Goal: Task Accomplishment & Management: Use online tool/utility

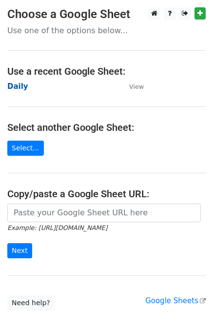
click at [14, 88] on strong "Daily" at bounding box center [17, 86] width 21 height 9
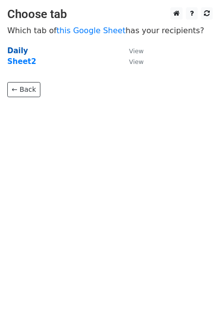
click at [20, 50] on strong "Daily" at bounding box center [17, 50] width 21 height 9
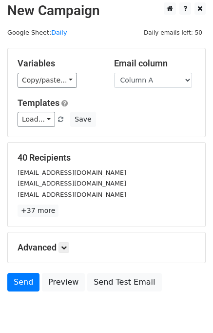
scroll to position [6, 0]
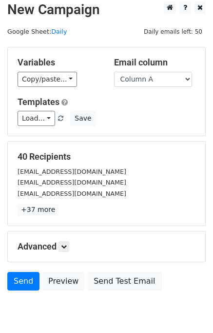
click at [69, 238] on div "Advanced Tracking Track Opens UTM Codes Track Clicks Filters Only include sprea…" at bounding box center [107, 246] width 198 height 30
click at [67, 245] on icon at bounding box center [64, 246] width 6 height 6
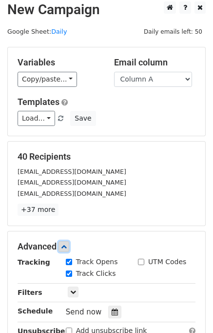
scroll to position [135, 0]
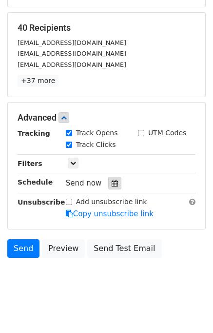
click at [113, 180] on div at bounding box center [114, 183] width 13 height 13
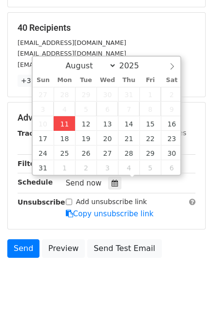
type input "2025-08-11 12:00"
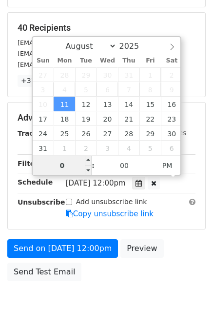
type input "01"
type input "2025-08-11 13:00"
click at [179, 244] on div "Send on Aug 11 at 12:00pm Preview Send Test Email" at bounding box center [106, 262] width 213 height 47
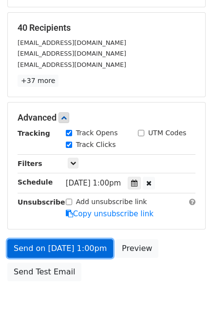
click at [49, 247] on link "Send on Aug 11 at 1:00pm" at bounding box center [60, 248] width 106 height 19
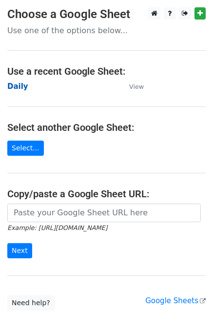
click at [12, 88] on strong "Daily" at bounding box center [17, 86] width 21 height 9
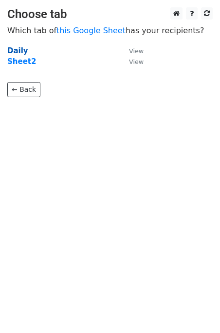
click at [14, 52] on strong "Daily" at bounding box center [17, 50] width 21 height 9
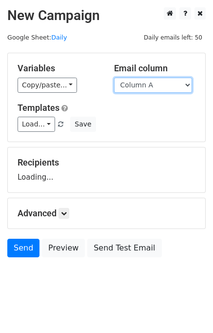
click at [161, 87] on select "Column A Column B Column C" at bounding box center [153, 85] width 78 height 15
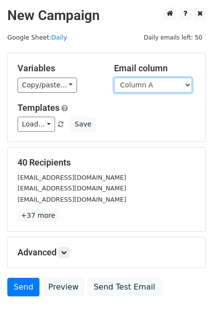
click at [151, 90] on select "Column A Column B Column C" at bounding box center [153, 85] width 78 height 15
select select "Column B"
click at [114, 78] on select "Column A Column B Column C" at bounding box center [153, 85] width 78 height 15
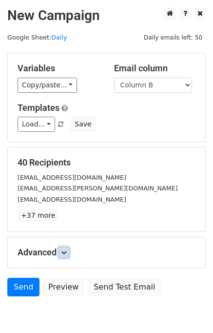
click at [67, 250] on icon at bounding box center [64, 252] width 6 height 6
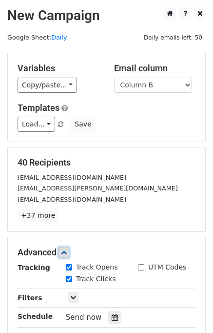
scroll to position [128, 0]
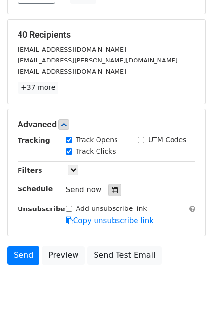
click at [116, 187] on div at bounding box center [114, 189] width 13 height 13
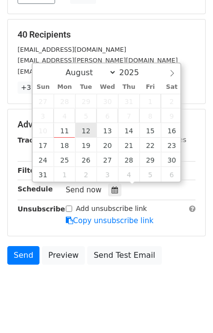
type input "2025-08-12 12:00"
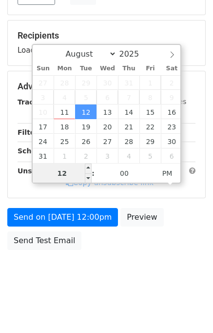
scroll to position [124, 0]
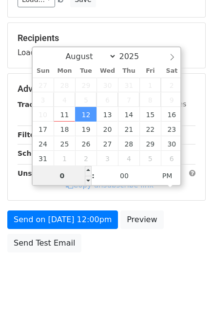
type input "02"
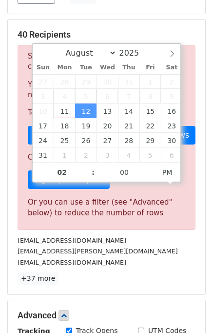
type input "2025-08-12 14:00"
click at [171, 260] on div "info@launchdigital.agency" at bounding box center [106, 262] width 193 height 11
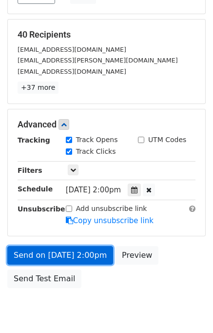
click at [56, 253] on link "Send on Aug 12 at 2:00pm" at bounding box center [60, 255] width 106 height 19
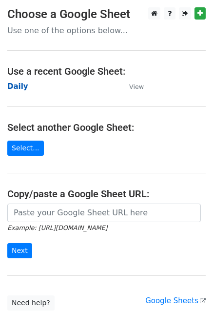
click at [18, 86] on strong "Daily" at bounding box center [17, 86] width 21 height 9
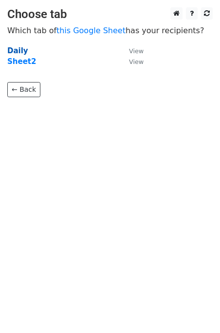
click at [23, 49] on strong "Daily" at bounding box center [17, 50] width 21 height 9
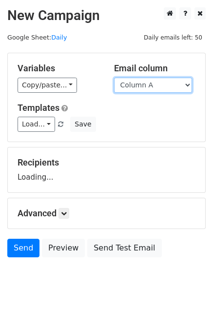
click at [148, 84] on select "Column A Column B Column C" at bounding box center [153, 85] width 78 height 15
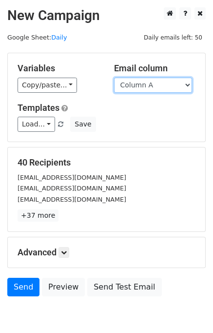
drag, startPoint x: 148, startPoint y: 84, endPoint x: 149, endPoint y: 90, distance: 5.9
click at [148, 84] on select "Column A Column B Column C" at bounding box center [153, 85] width 78 height 15
select select "Column C"
click at [114, 78] on select "Column A Column B Column C" at bounding box center [153, 85] width 78 height 15
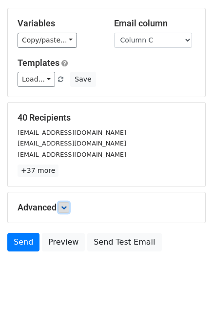
click at [66, 202] on link at bounding box center [64, 207] width 11 height 11
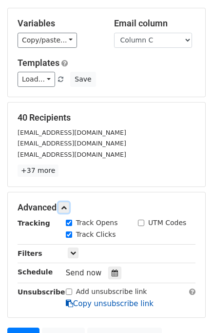
scroll to position [133, 0]
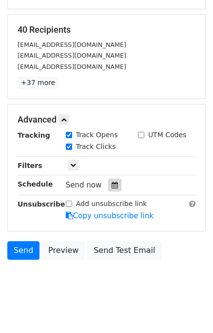
click at [112, 183] on icon at bounding box center [115, 184] width 6 height 7
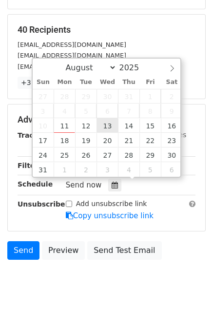
type input "[DATE] 12:00"
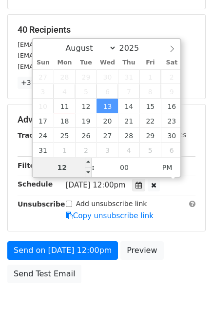
scroll to position [124, 0]
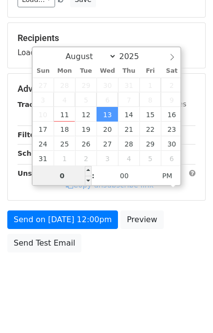
type input "03"
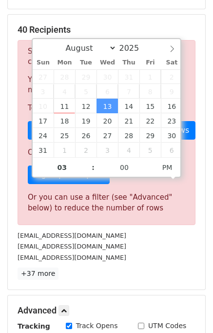
type input "[DATE] 15:00"
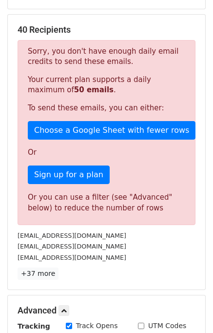
click at [136, 245] on div "[EMAIL_ADDRESS][DOMAIN_NAME]" at bounding box center [106, 245] width 193 height 11
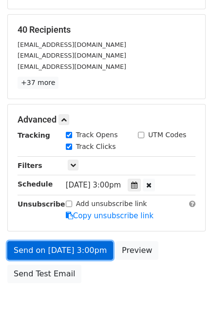
click at [70, 245] on link "Send on Aug 13 at 3:00pm" at bounding box center [60, 250] width 106 height 19
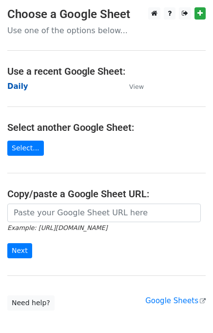
click at [17, 86] on strong "Daily" at bounding box center [17, 86] width 21 height 9
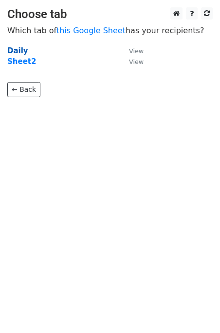
click at [13, 53] on strong "Daily" at bounding box center [17, 50] width 21 height 9
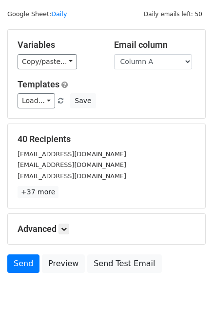
scroll to position [45, 0]
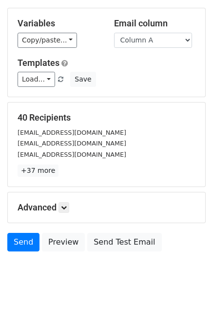
click at [72, 208] on h5 "Advanced" at bounding box center [107, 207] width 178 height 11
click at [67, 207] on icon at bounding box center [64, 207] width 6 height 6
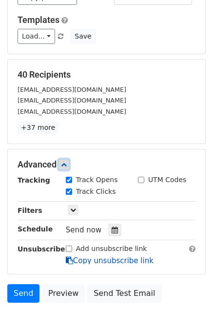
scroll to position [133, 0]
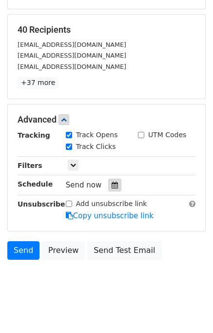
click at [112, 184] on icon at bounding box center [115, 184] width 6 height 7
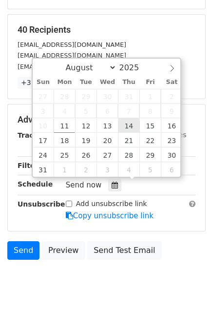
type input "2025-08-14 12:00"
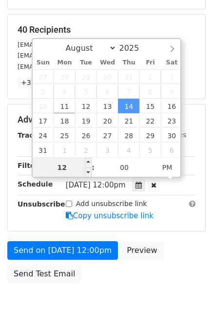
scroll to position [124, 0]
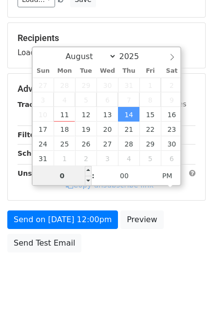
type input "04"
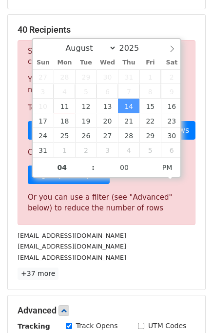
type input "2025-08-14 16:00"
click at [152, 253] on div "support@handymansingapore.net" at bounding box center [106, 257] width 193 height 11
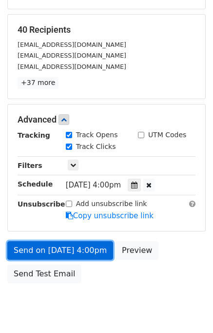
click at [64, 243] on link "Send on Aug 14 at 4:00pm" at bounding box center [60, 250] width 106 height 19
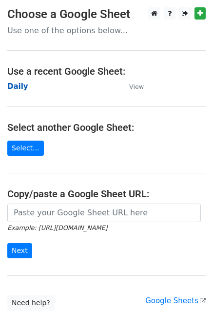
click at [16, 85] on strong "Daily" at bounding box center [17, 86] width 21 height 9
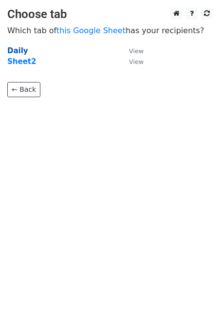
click at [17, 49] on strong "Daily" at bounding box center [17, 50] width 21 height 9
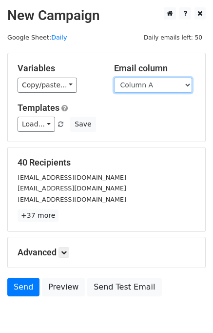
click at [146, 88] on select "Column A Column B Column C" at bounding box center [153, 85] width 78 height 15
select select "Column B"
click at [114, 78] on select "Column A Column B Column C" at bounding box center [153, 85] width 78 height 15
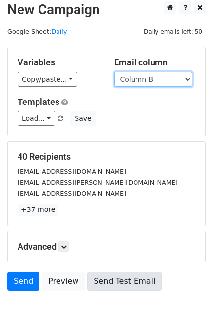
scroll to position [45, 0]
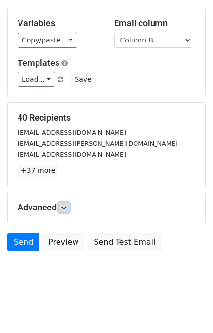
click at [63, 204] on icon at bounding box center [64, 207] width 6 height 6
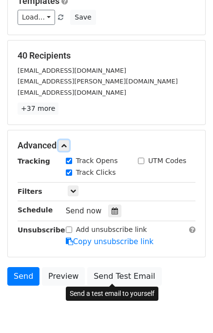
scroll to position [139, 0]
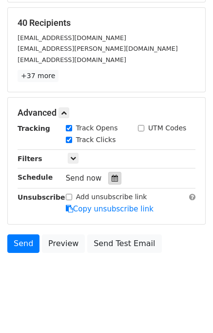
click at [112, 177] on icon at bounding box center [115, 178] width 6 height 7
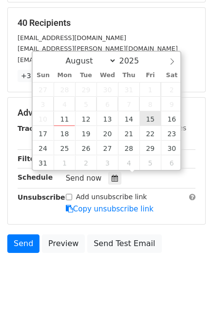
type input "2025-08-15 12:00"
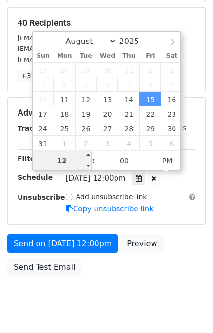
scroll to position [124, 0]
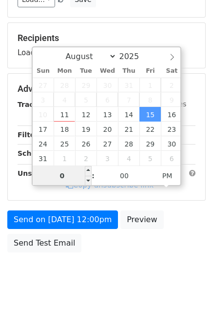
type input "05"
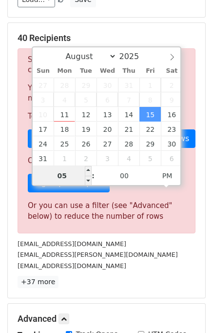
scroll to position [139, 0]
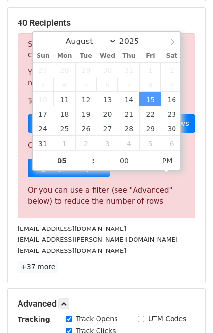
type input "2025-08-15 17:00"
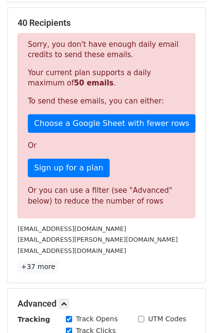
click at [151, 253] on div "info@launchdigital.agency" at bounding box center [106, 250] width 193 height 11
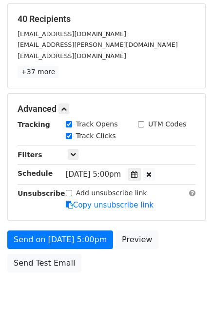
scroll to position [163, 0]
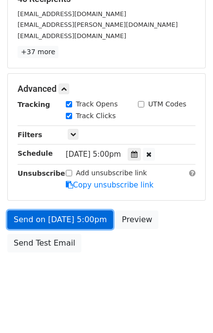
click at [60, 217] on link "Send on Aug 15 at 5:00pm" at bounding box center [60, 219] width 106 height 19
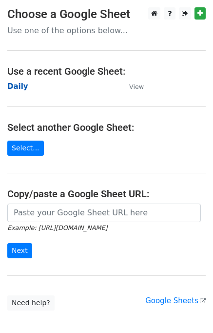
click at [16, 84] on strong "Daily" at bounding box center [17, 86] width 21 height 9
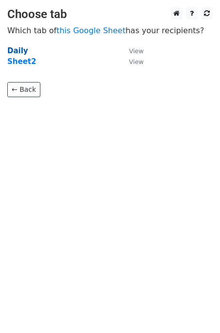
click at [20, 46] on strong "Daily" at bounding box center [17, 50] width 21 height 9
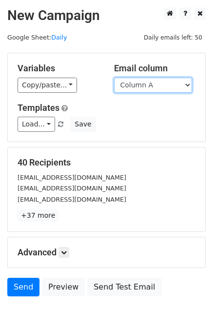
click at [158, 85] on select "Column A Column B Column C" at bounding box center [153, 85] width 78 height 15
select select "Column C"
click at [114, 78] on select "Column A Column B Column C" at bounding box center [153, 85] width 78 height 15
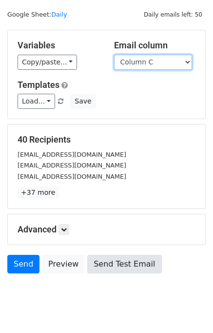
scroll to position [45, 0]
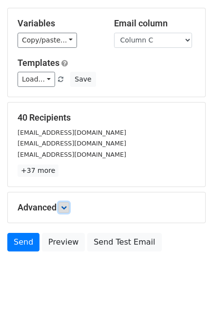
click at [66, 210] on link at bounding box center [64, 207] width 11 height 11
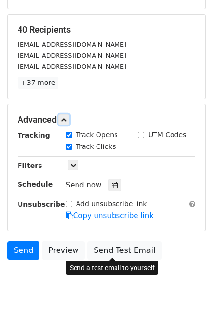
scroll to position [135, 0]
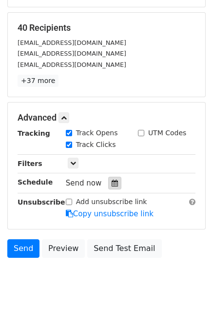
click at [112, 179] on icon at bounding box center [115, 182] width 6 height 7
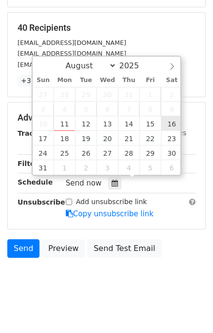
type input "2025-08-16 12:00"
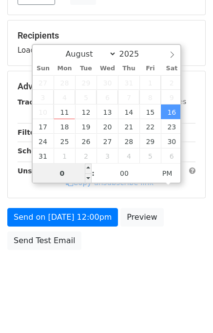
type input "06"
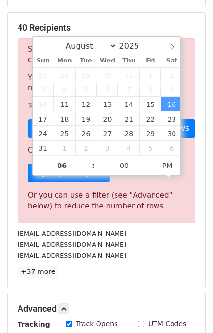
type input "2025-08-16 18:00"
click at [139, 255] on div "businessnewsdaily2@gmail.com" at bounding box center [106, 255] width 193 height 11
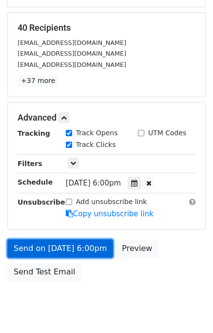
click at [47, 242] on link "Send on Aug 16 at 6:00pm" at bounding box center [60, 248] width 106 height 19
